Goal: Obtain resource: Download file/media

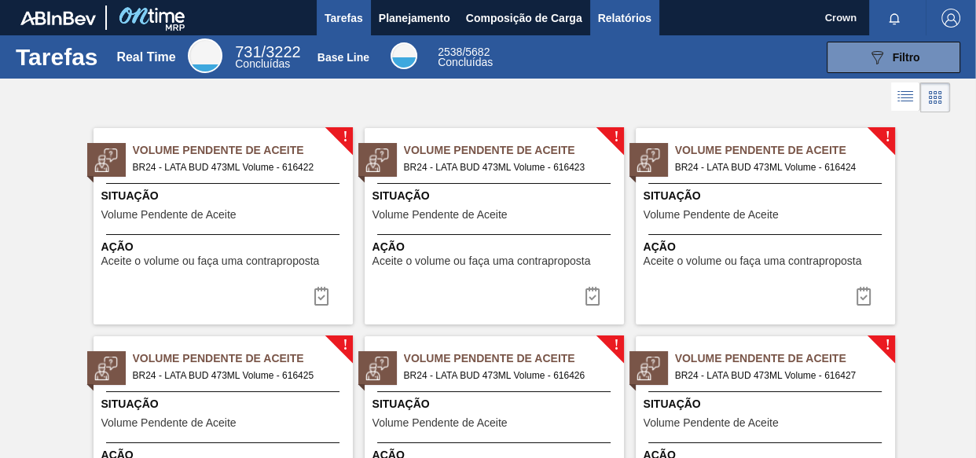
click at [632, 23] on span "Relatórios" at bounding box center [624, 18] width 53 height 19
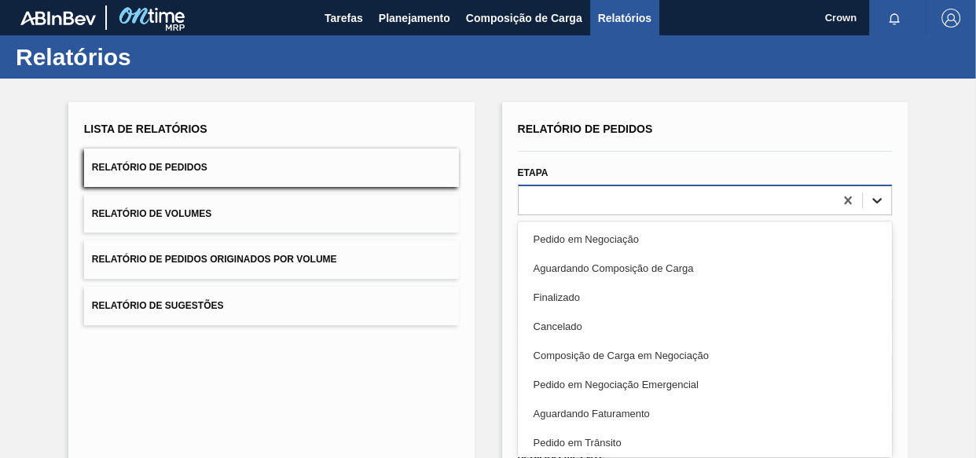
click at [876, 193] on icon at bounding box center [877, 201] width 16 height 16
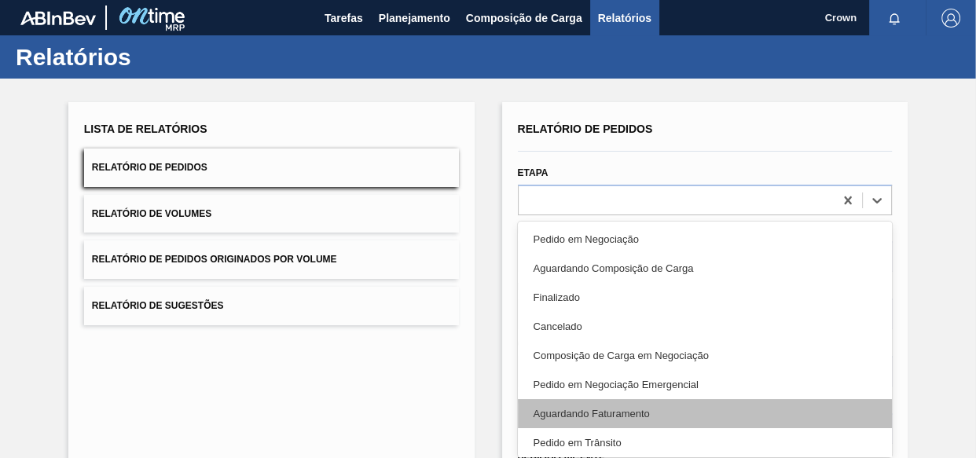
click at [630, 410] on div "Aguardando Faturamento" at bounding box center [705, 413] width 375 height 29
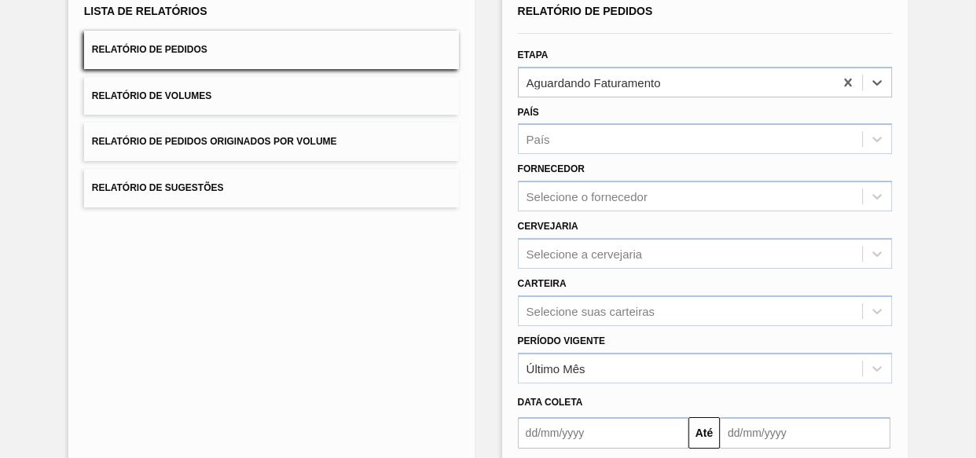
scroll to position [214, 0]
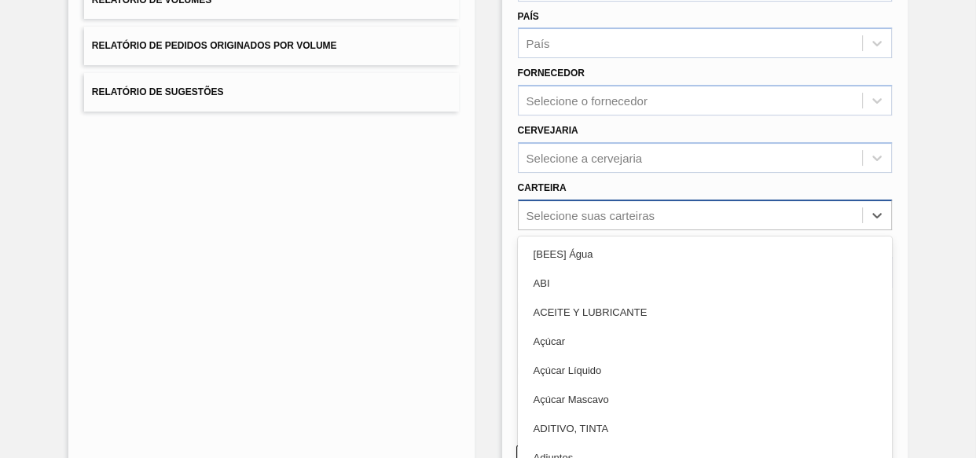
click at [836, 218] on div "option [BEES] Água focused, 1 of 101. 101 results available. Use Up and Down to…" at bounding box center [705, 215] width 375 height 31
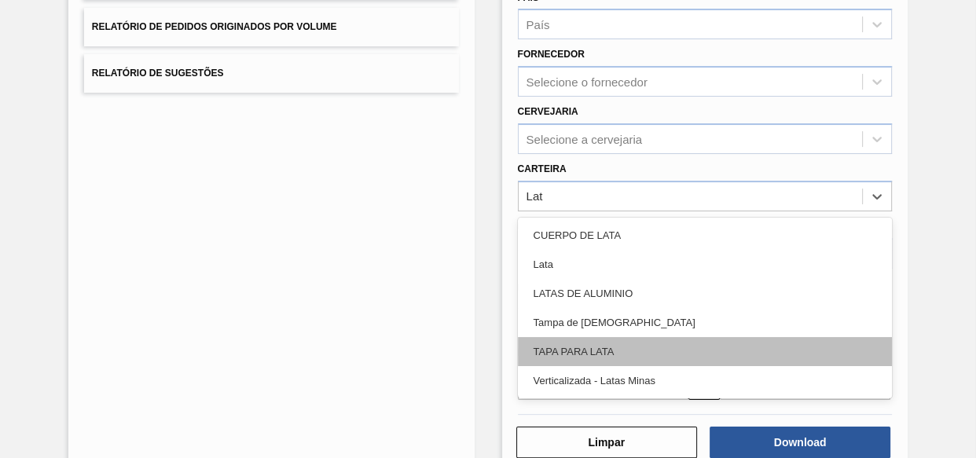
type input "Lata"
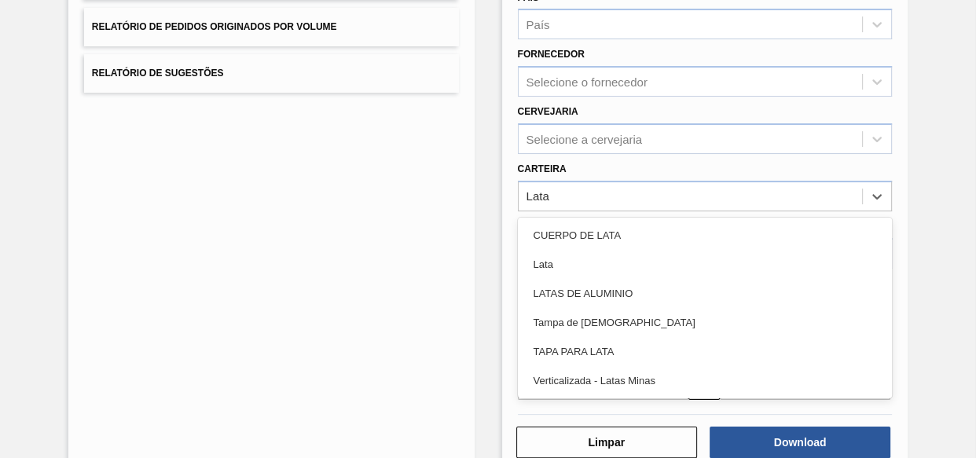
click at [592, 267] on div "Lata" at bounding box center [705, 264] width 375 height 29
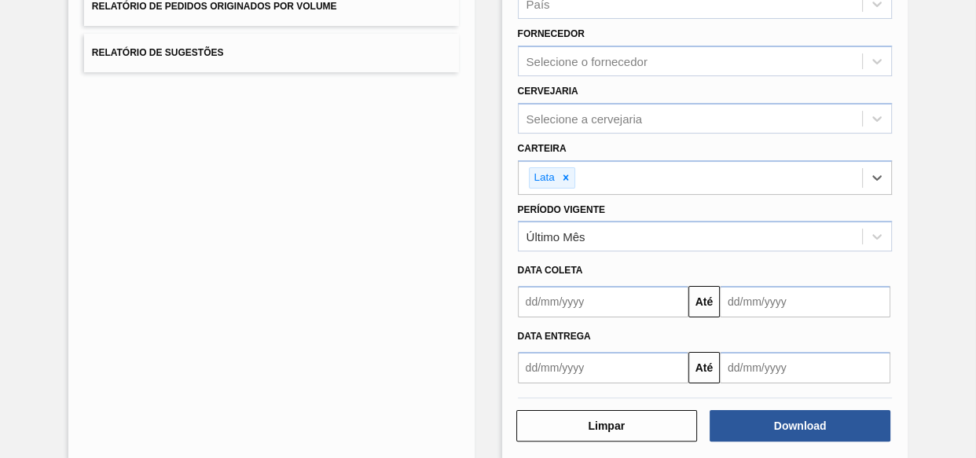
scroll to position [272, 0]
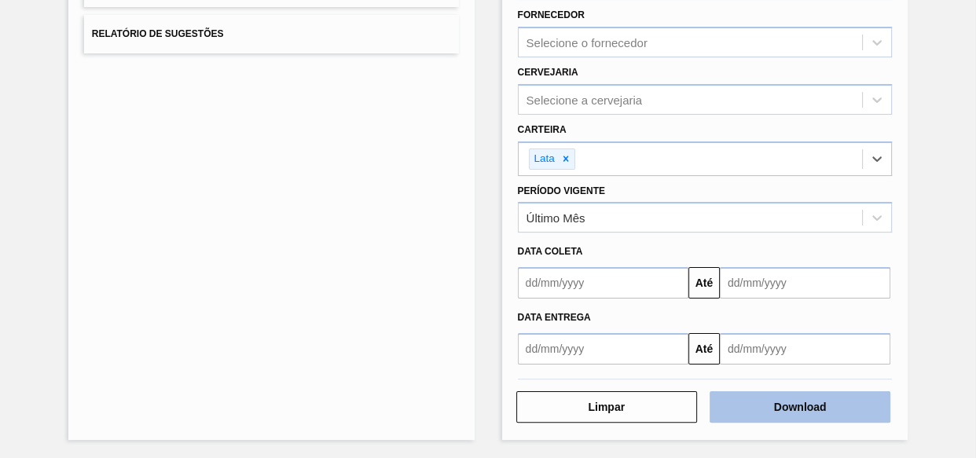
click at [771, 401] on button "Download" at bounding box center [800, 406] width 181 height 31
